Goal: Obtain resource: Download file/media

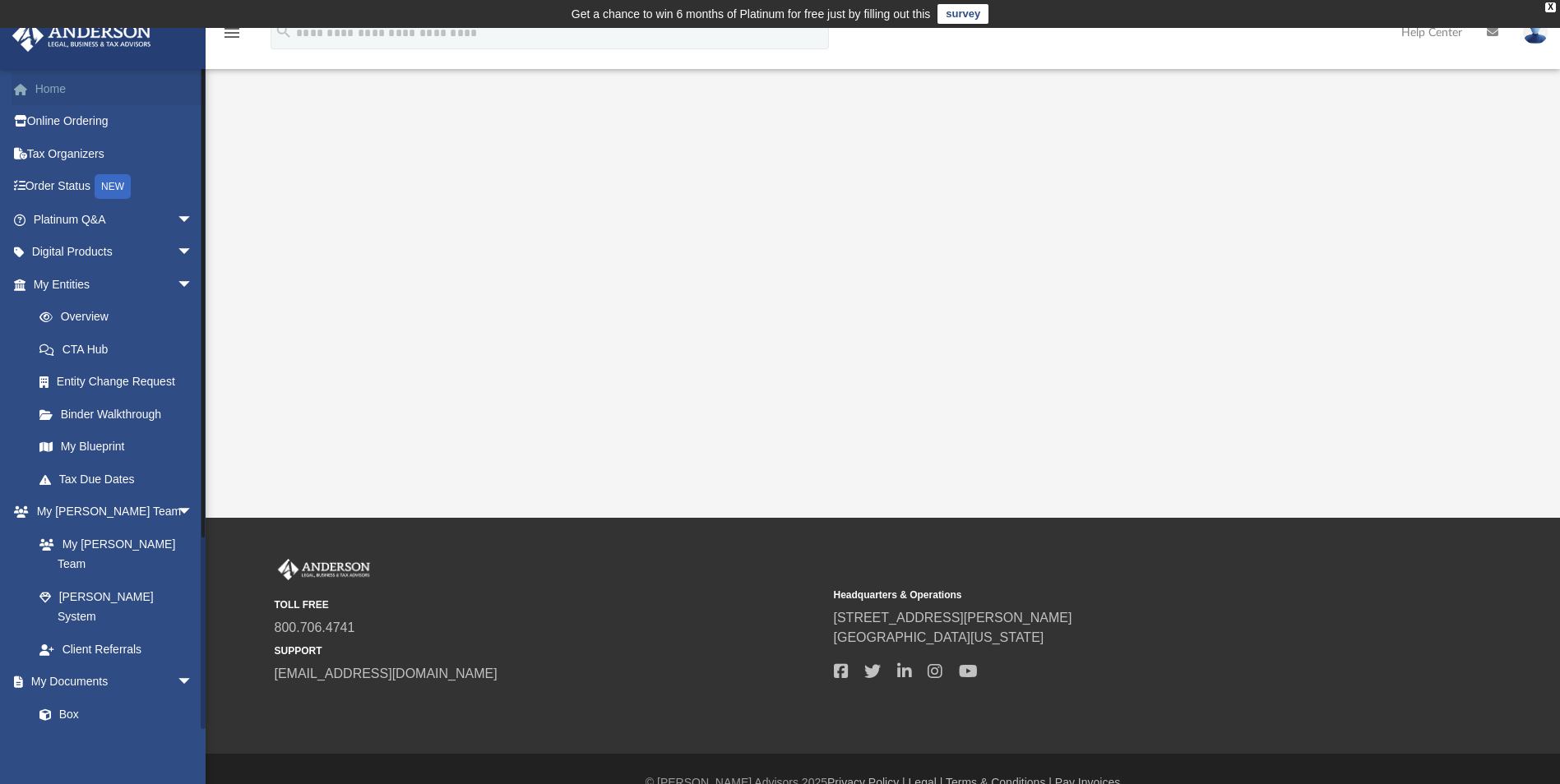
click at [51, 87] on link "Home" at bounding box center [115, 89] width 206 height 32
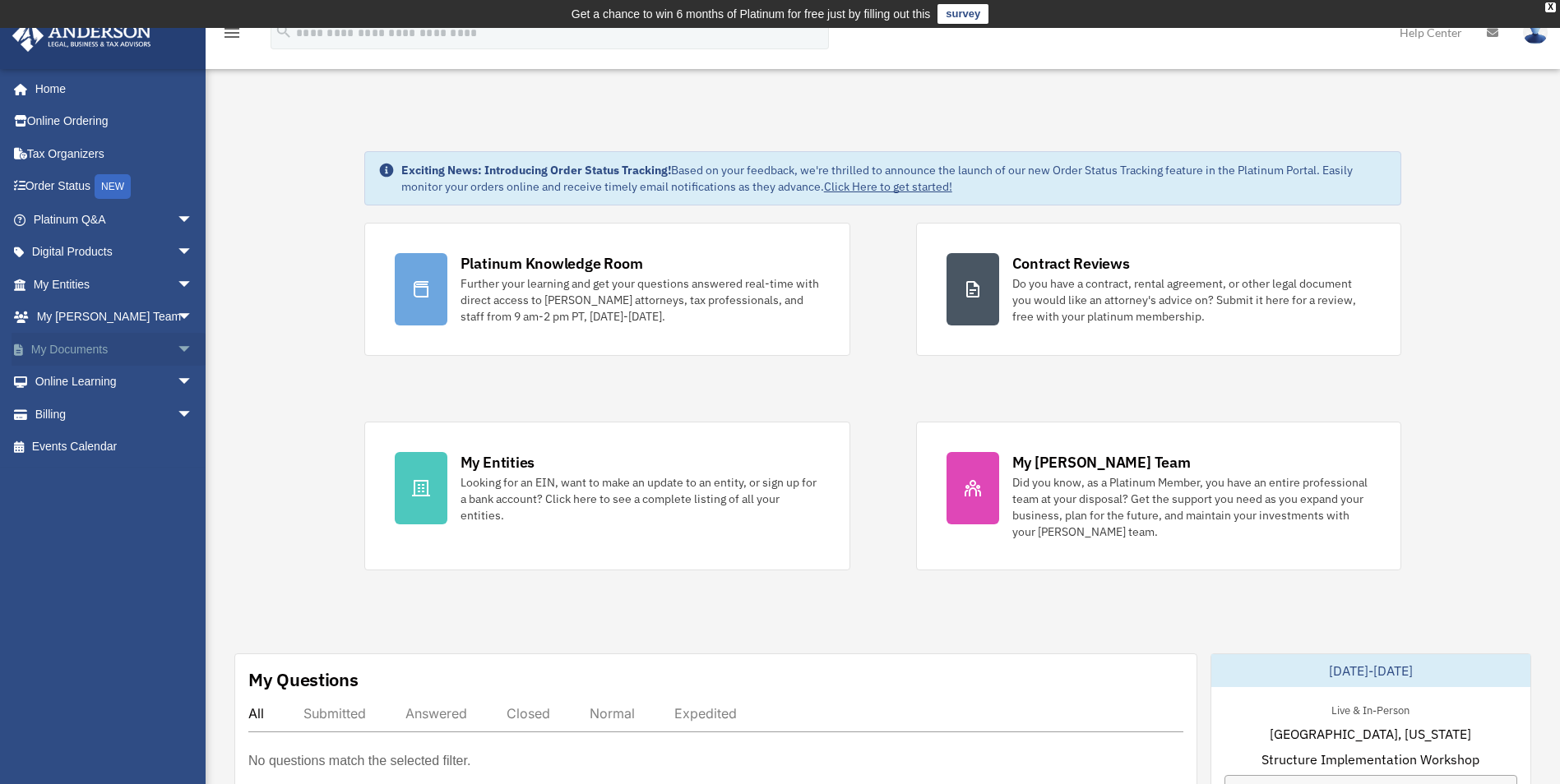
click at [177, 346] on span "arrow_drop_down" at bounding box center [193, 350] width 32 height 33
click at [69, 377] on link "Box" at bounding box center [120, 382] width 195 height 32
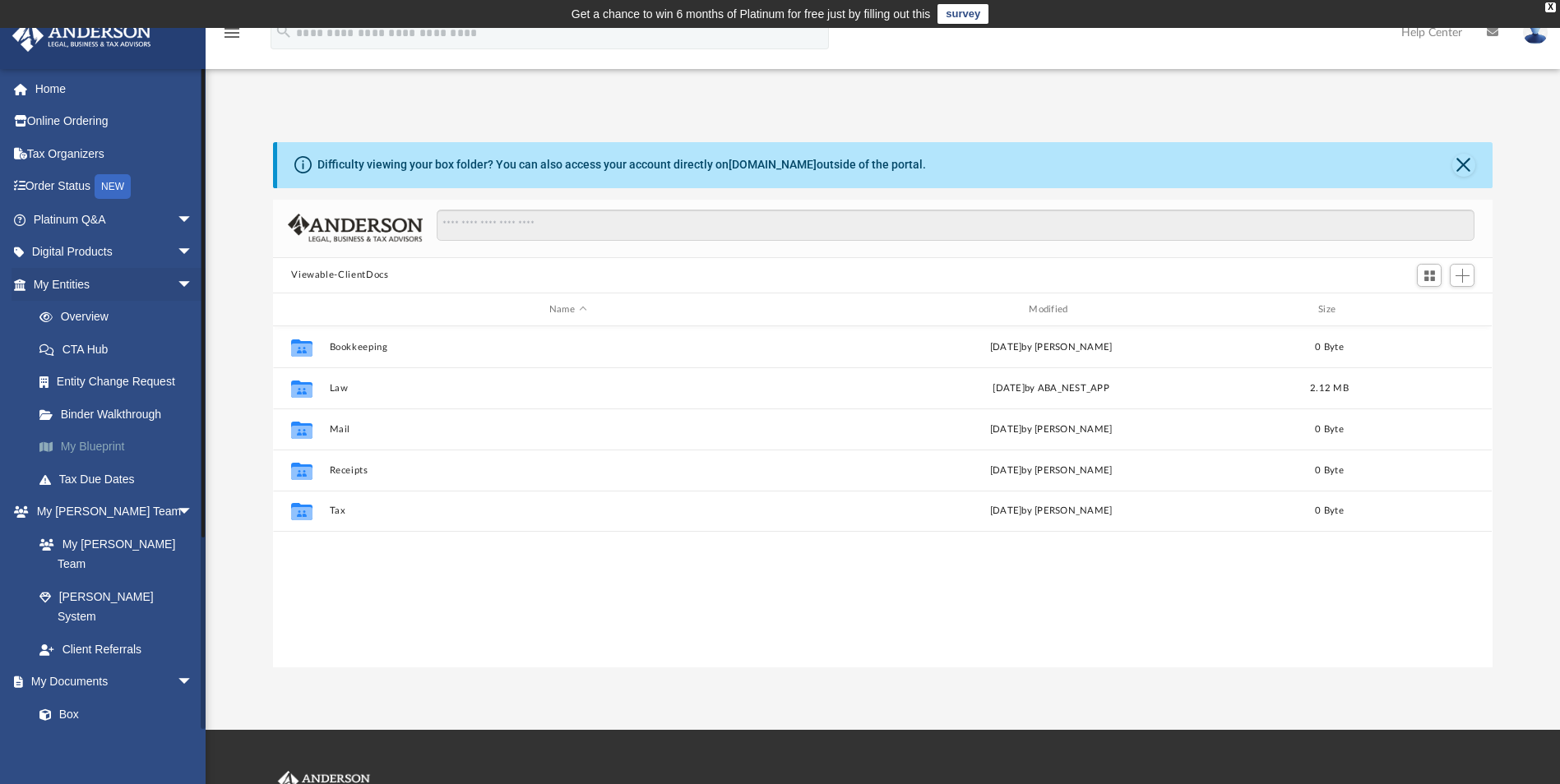
scroll to position [362, 1207]
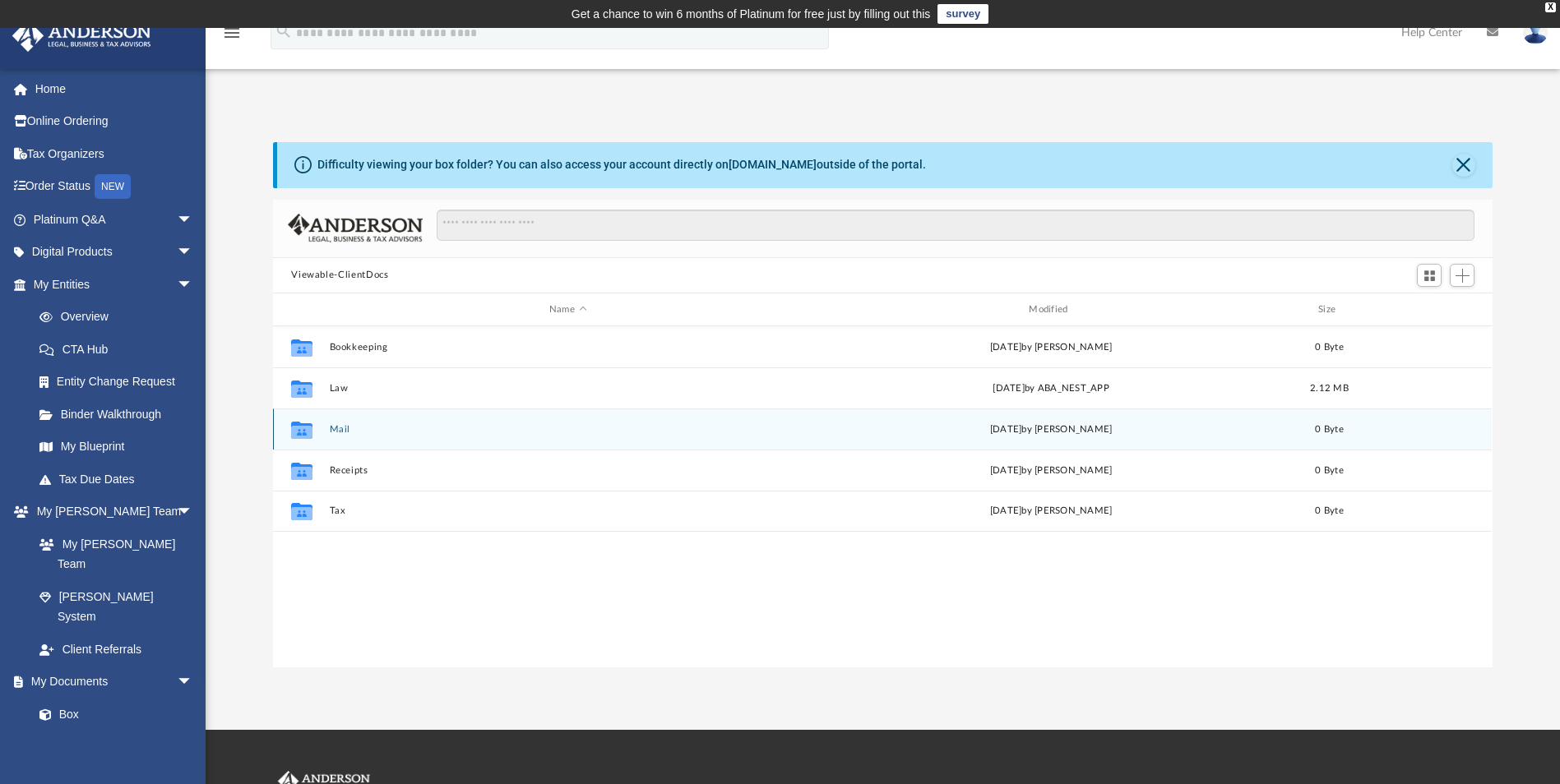
click at [300, 430] on icon "grid" at bounding box center [302, 431] width 21 height 17
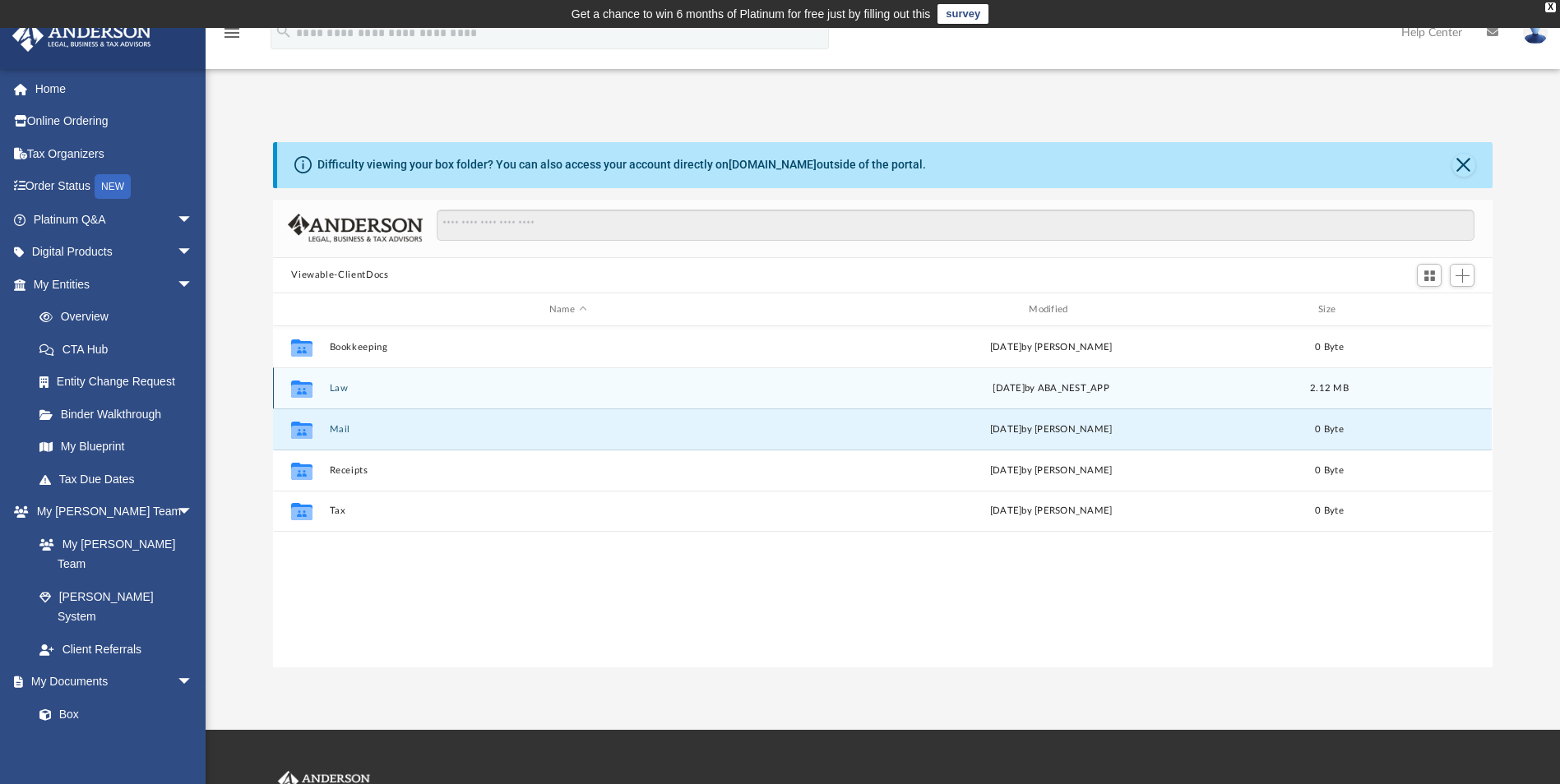
click at [306, 388] on icon "grid" at bounding box center [302, 392] width 21 height 13
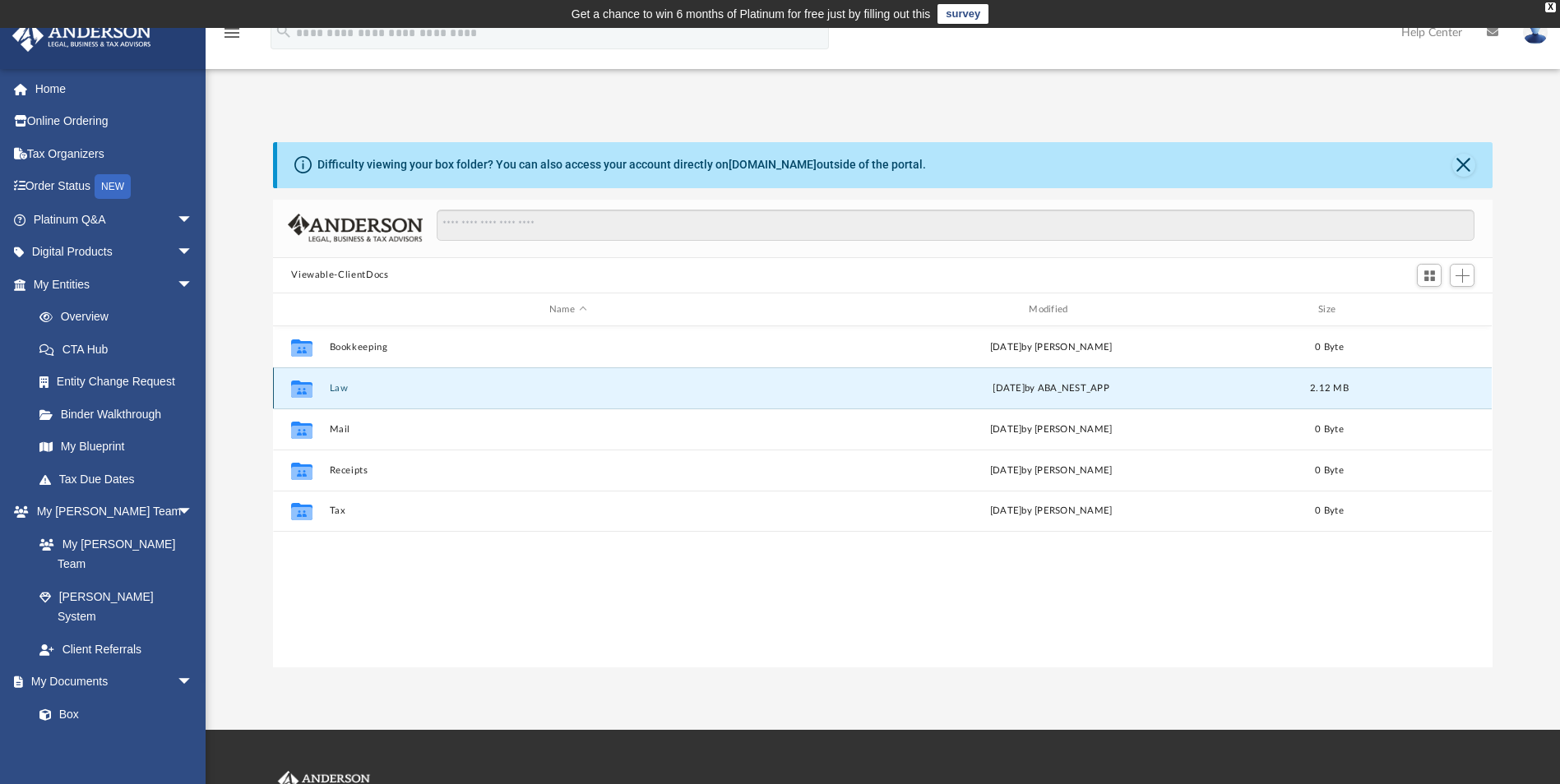
click at [305, 388] on icon "grid" at bounding box center [302, 392] width 21 height 13
drag, startPoint x: 305, startPoint y: 388, endPoint x: 343, endPoint y: 388, distance: 38.0
click at [343, 388] on button "Law" at bounding box center [567, 388] width 476 height 11
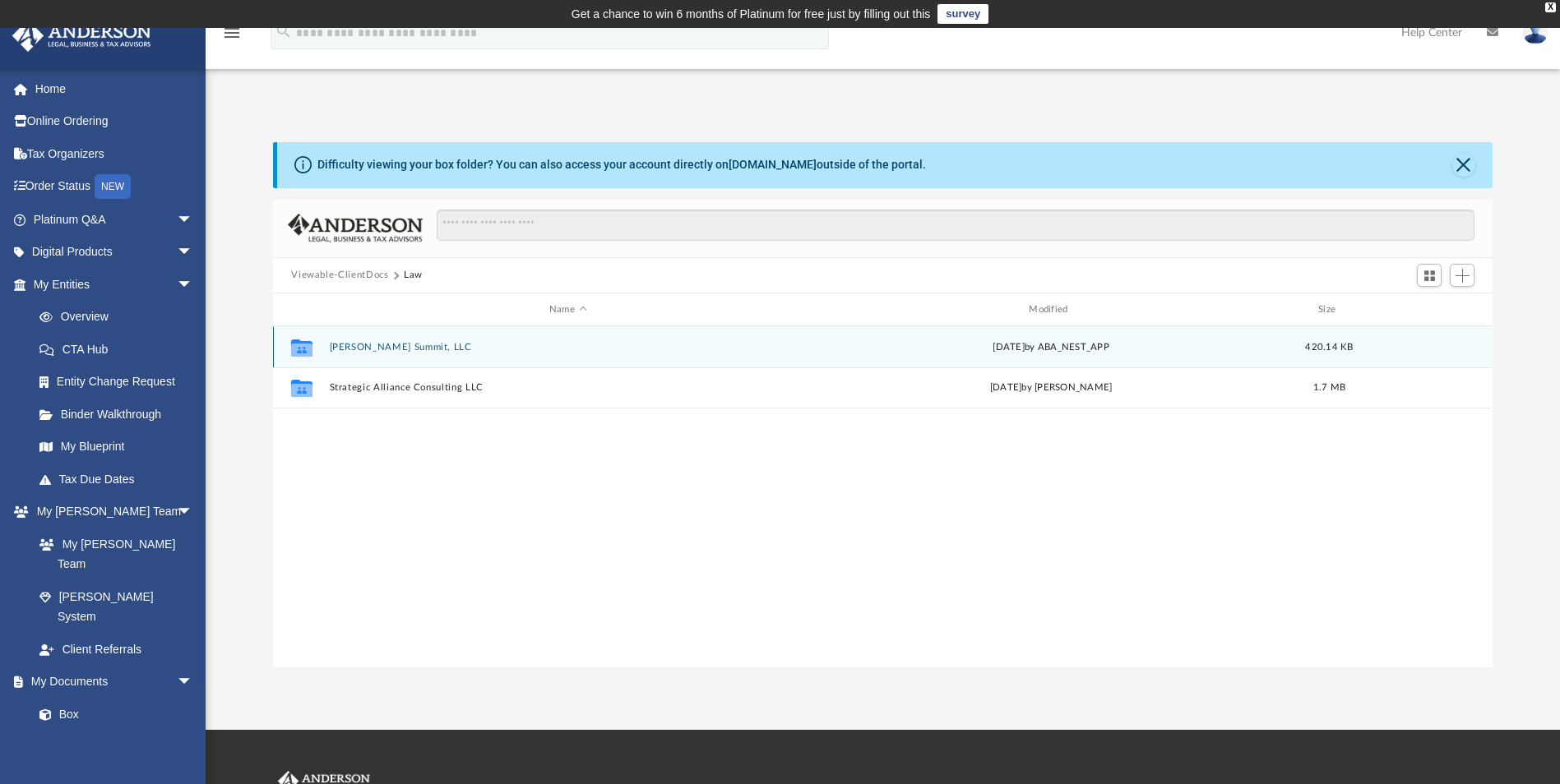
drag, startPoint x: 343, startPoint y: 388, endPoint x: 302, endPoint y: 350, distance: 55.9
click at [302, 350] on icon "grid" at bounding box center [302, 350] width 21 height 13
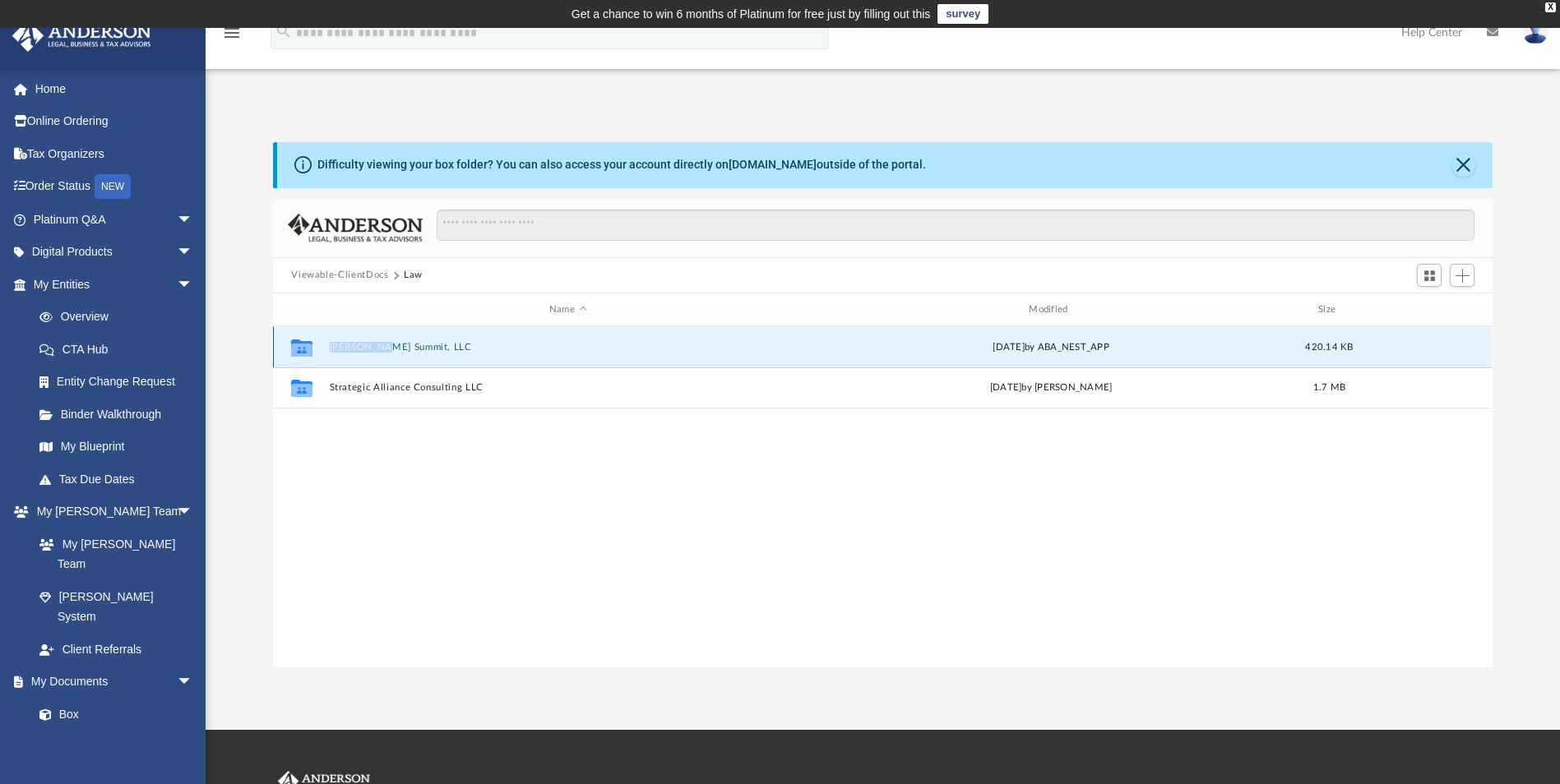
click at [302, 350] on icon "grid" at bounding box center [302, 350] width 21 height 13
click at [297, 350] on icon "grid" at bounding box center [302, 350] width 21 height 13
drag, startPoint x: 297, startPoint y: 350, endPoint x: 394, endPoint y: 346, distance: 97.1
click at [394, 346] on button "Greenleaf Summit, LLC" at bounding box center [567, 347] width 476 height 11
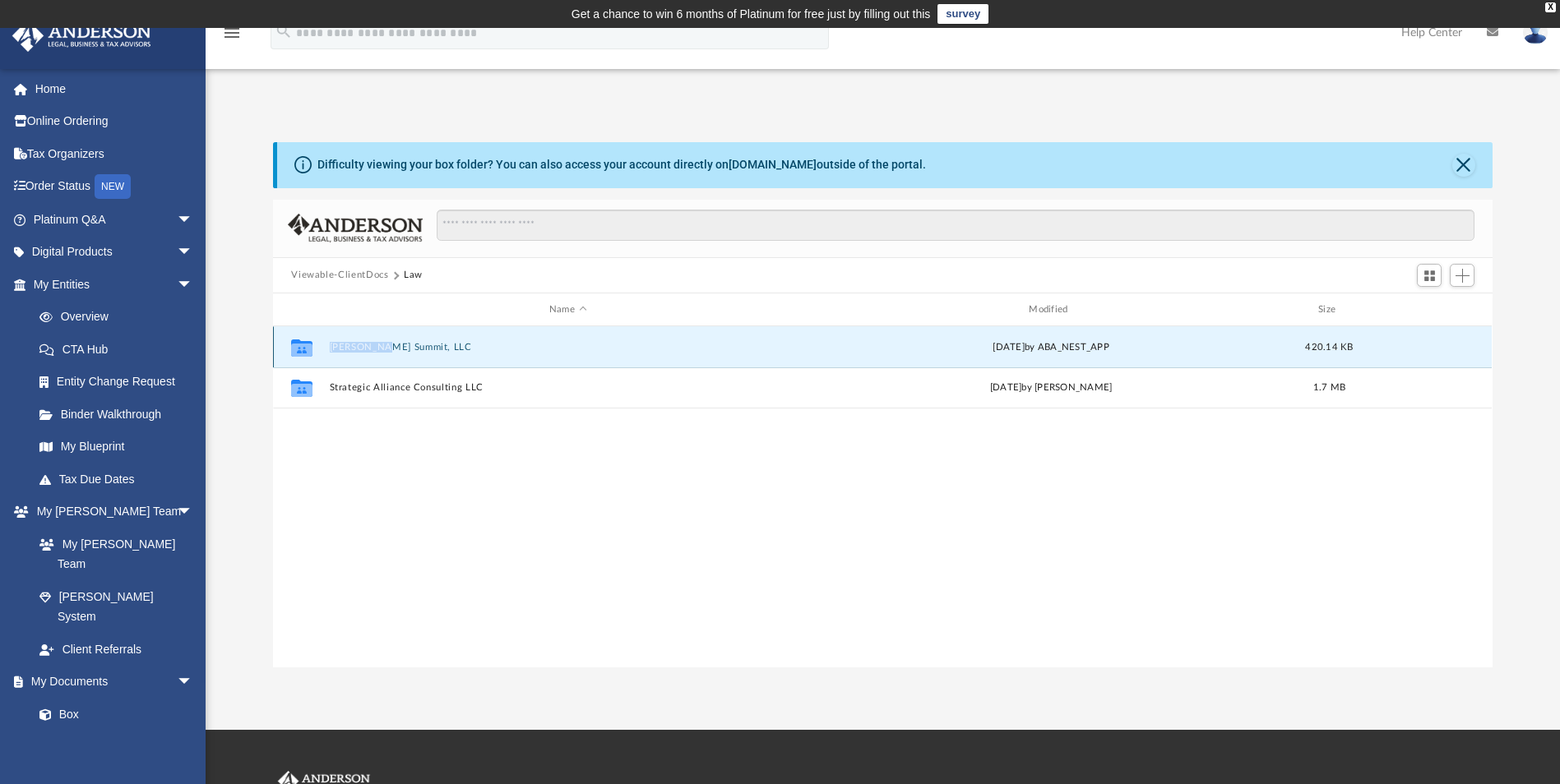
click at [394, 346] on button "Greenleaf Summit, LLC" at bounding box center [567, 347] width 476 height 11
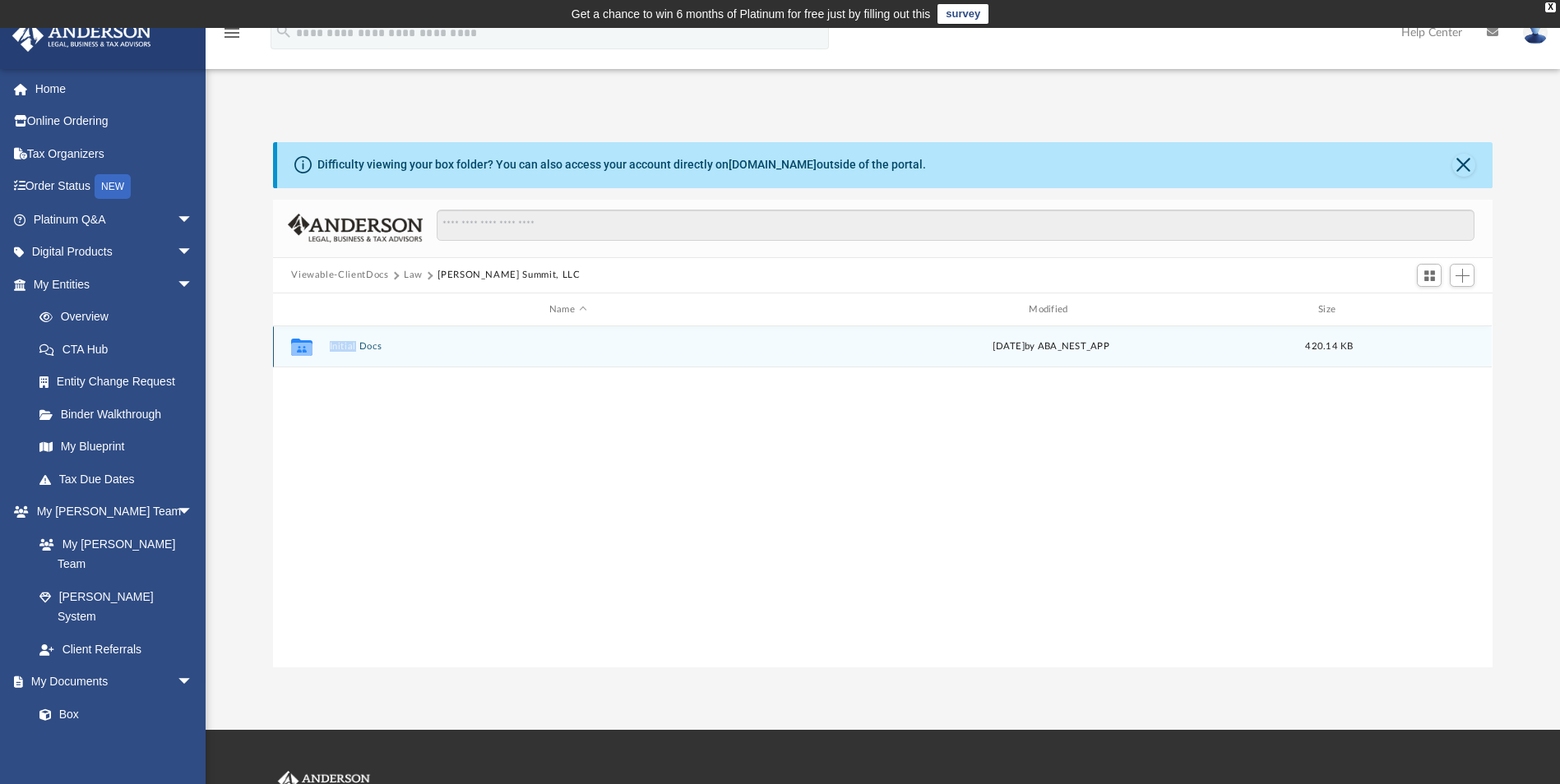
drag, startPoint x: 394, startPoint y: 346, endPoint x: 304, endPoint y: 350, distance: 90.1
click at [304, 350] on icon "grid" at bounding box center [302, 350] width 21 height 13
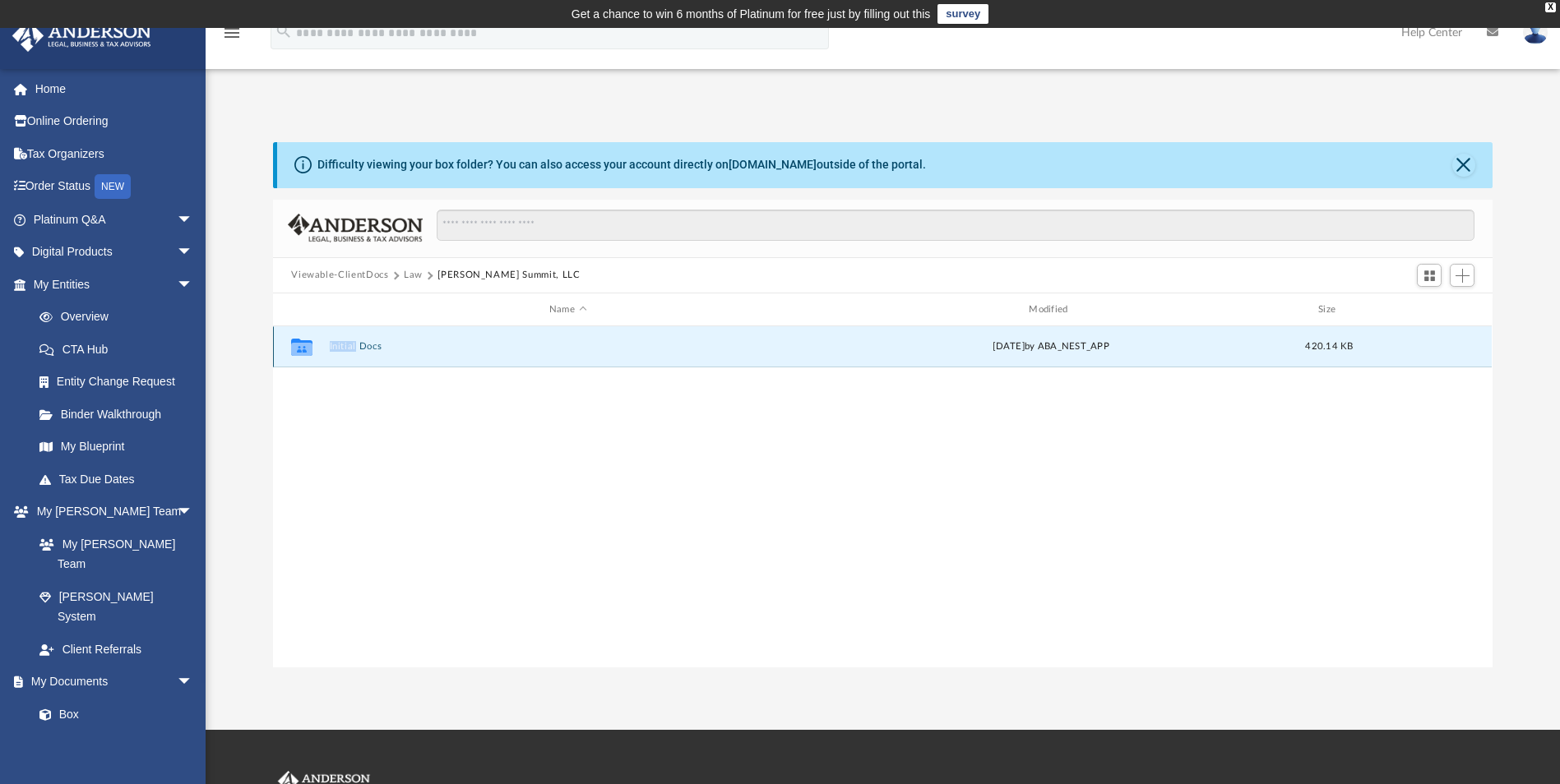
drag, startPoint x: 304, startPoint y: 350, endPoint x: 360, endPoint y: 348, distance: 56.0
click at [360, 348] on button "Initial Docs" at bounding box center [567, 347] width 476 height 11
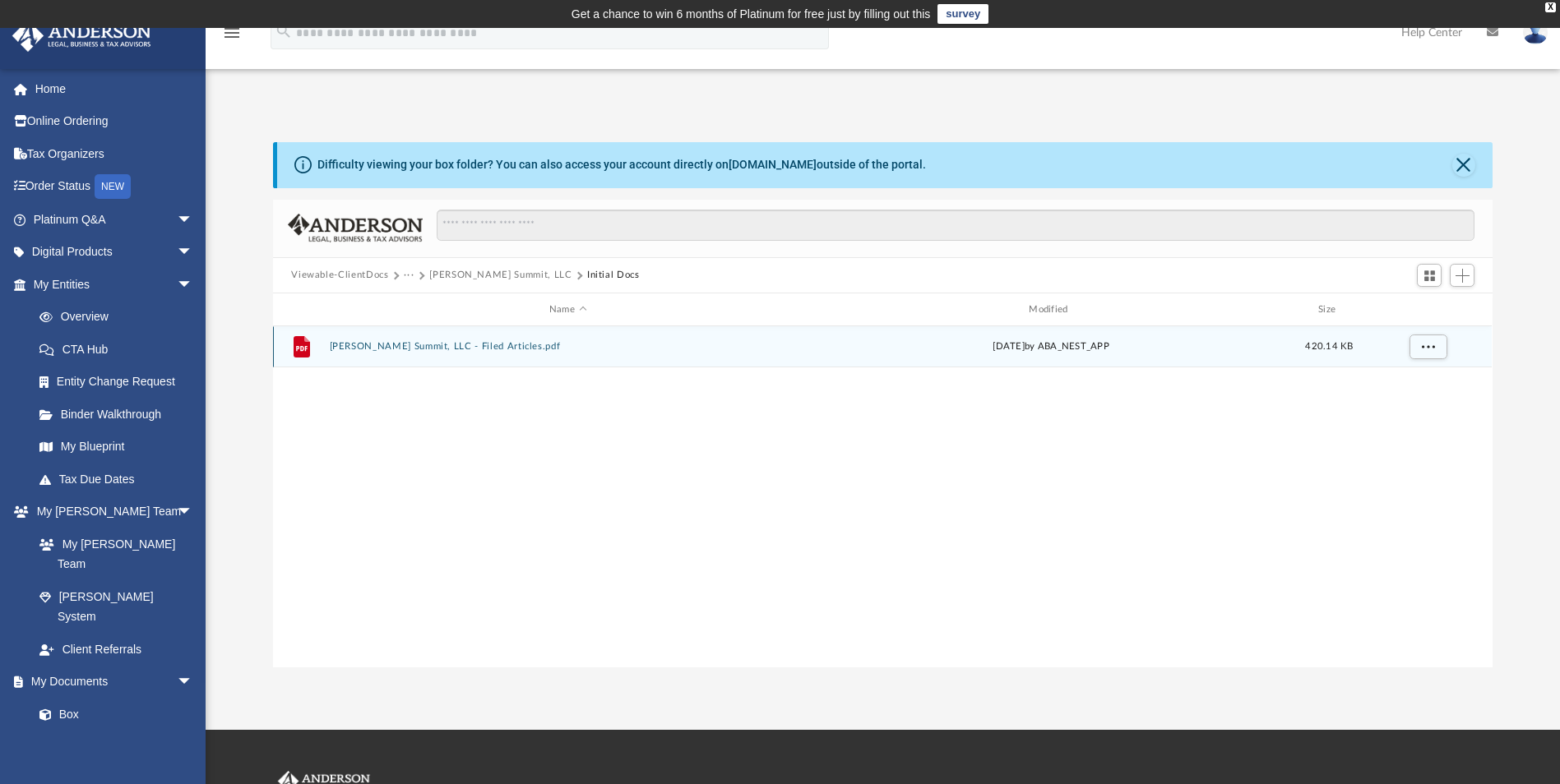
click at [356, 346] on button "Greenleaf Summit, LLC - Filed Articles.pdf" at bounding box center [567, 347] width 476 height 11
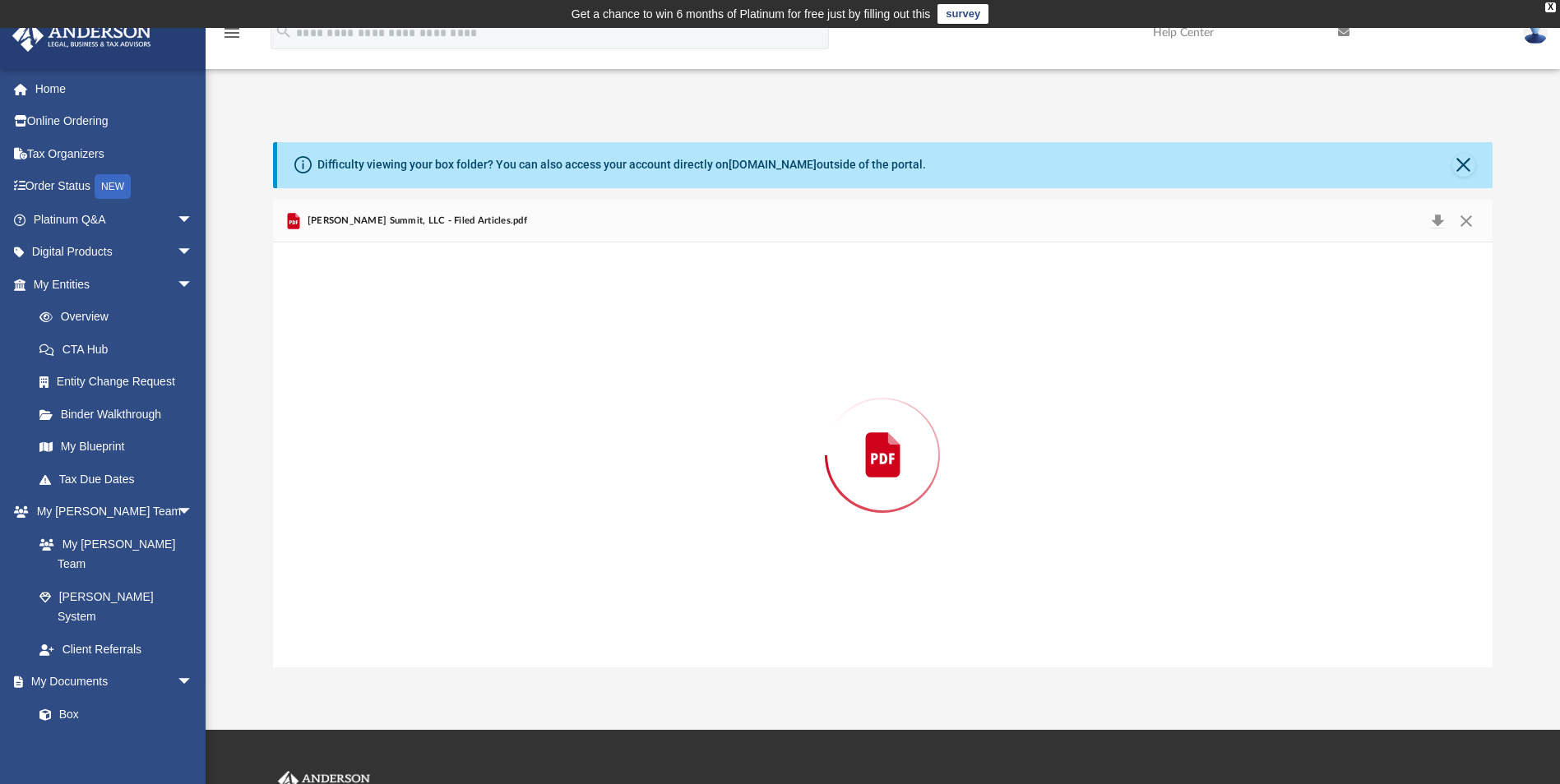
click at [356, 346] on div "Preview" at bounding box center [883, 455] width 1219 height 424
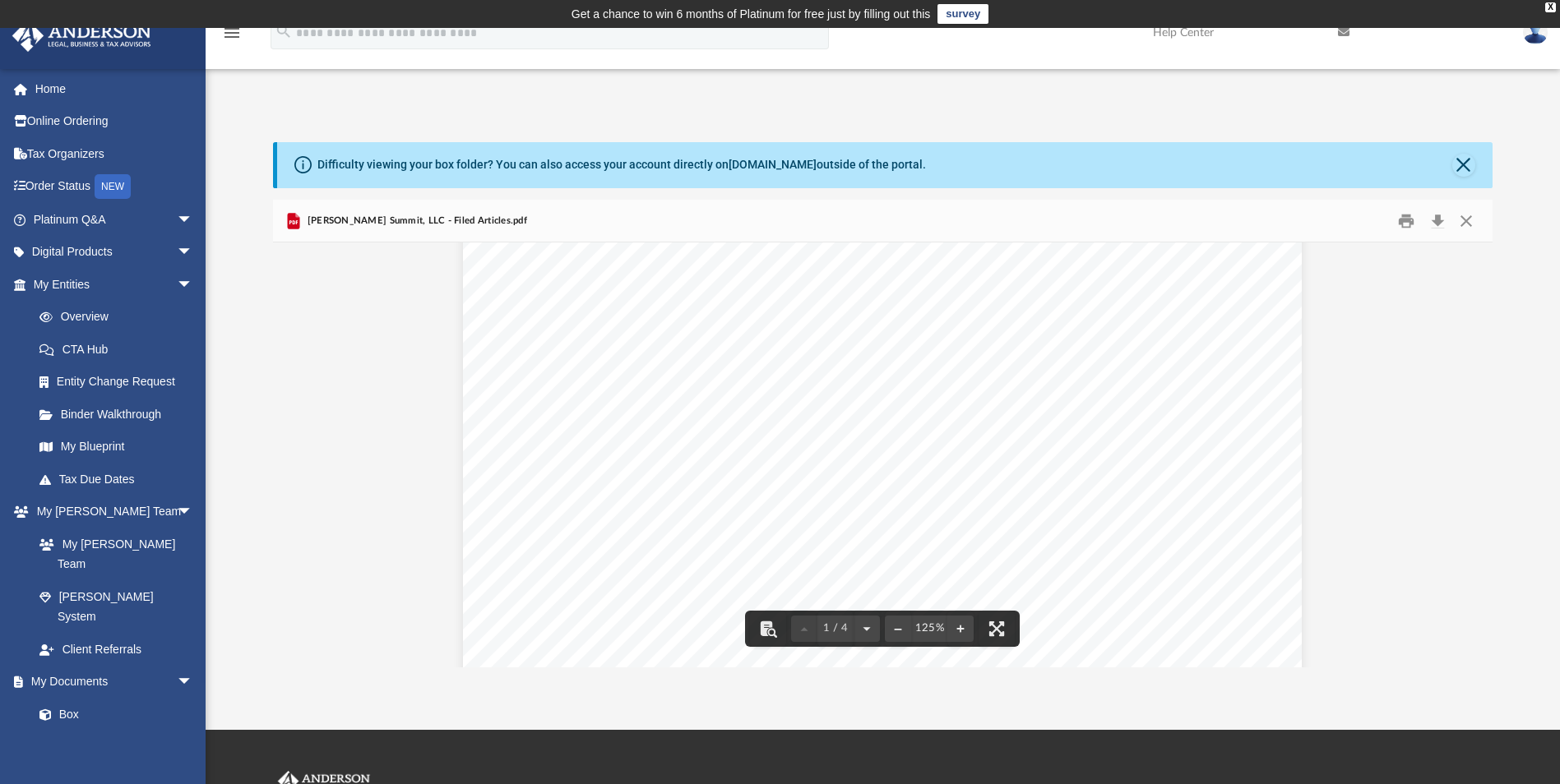
scroll to position [494, 0]
click at [1532, 34] on img at bounding box center [1535, 32] width 25 height 24
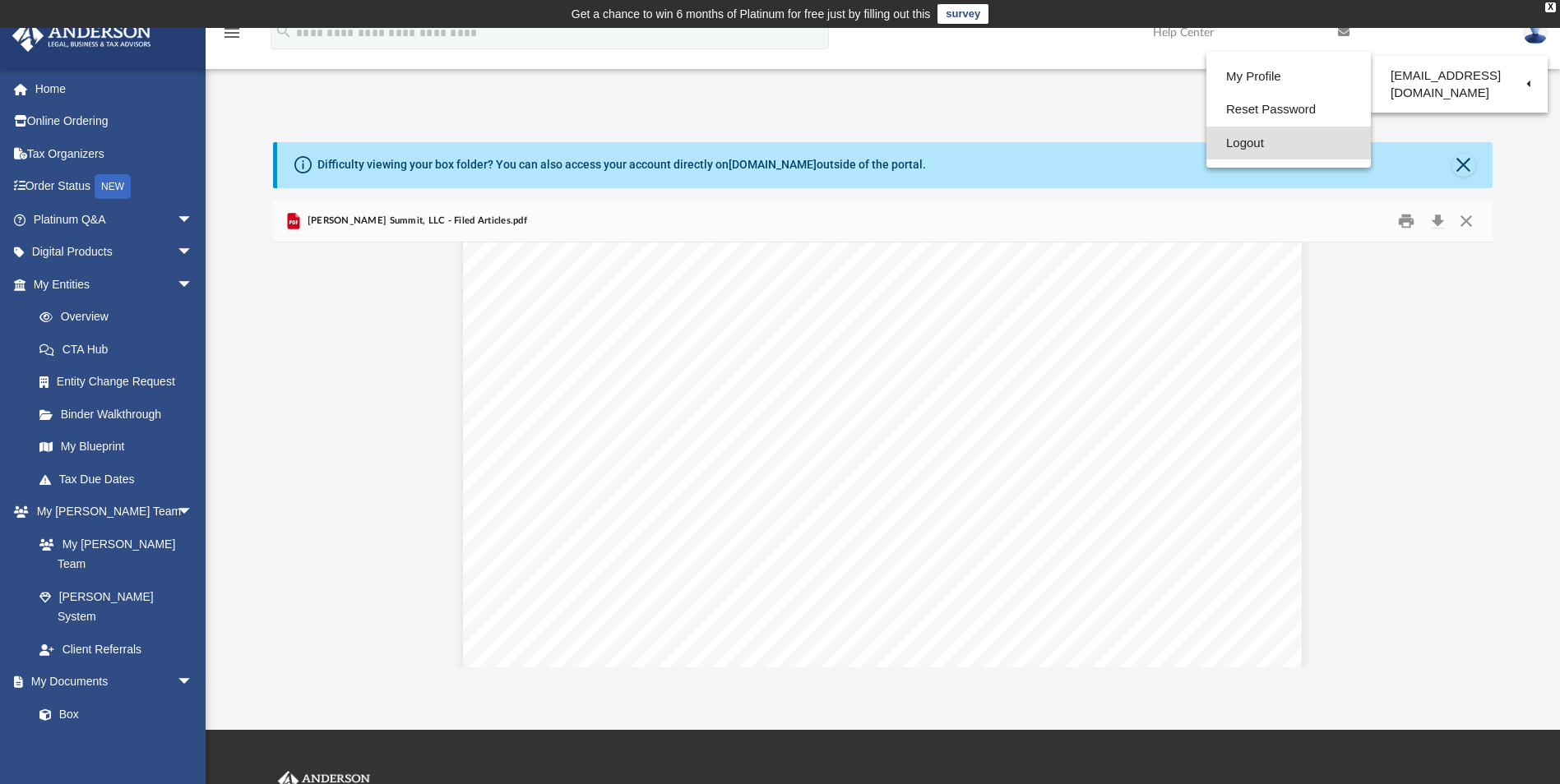
click at [1238, 142] on link "Logout" at bounding box center [1289, 143] width 164 height 33
